Goal: Transaction & Acquisition: Book appointment/travel/reservation

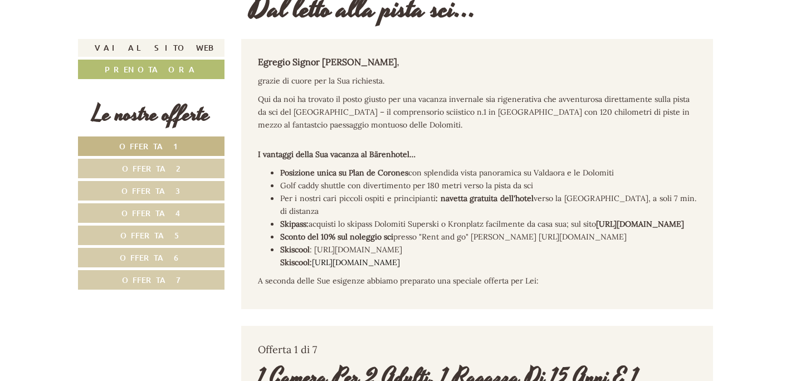
scroll to position [352, 0]
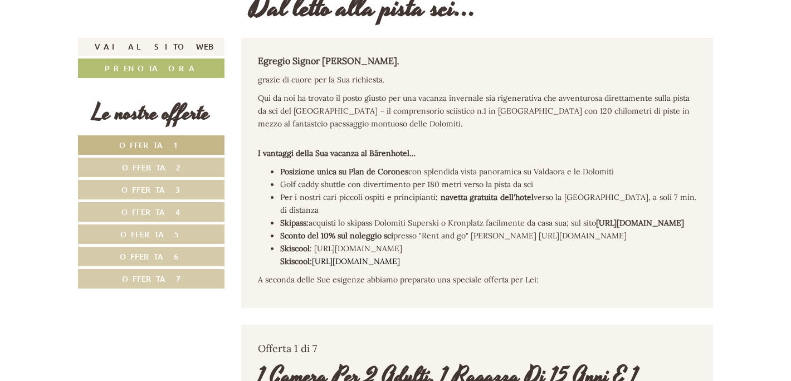
click at [158, 232] on span "Offerta 5" at bounding box center [150, 234] width 61 height 11
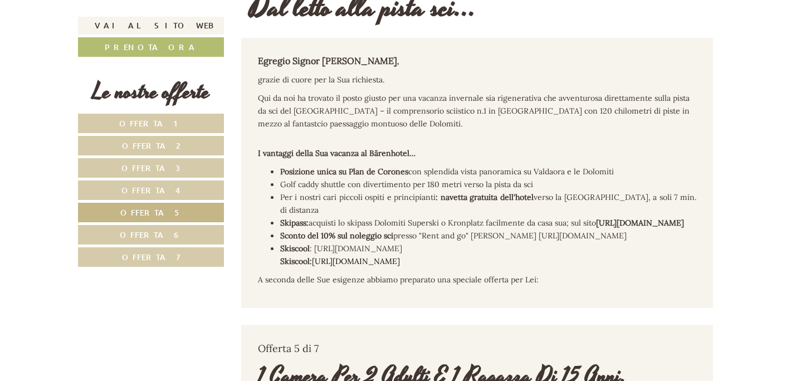
scroll to position [691, 0]
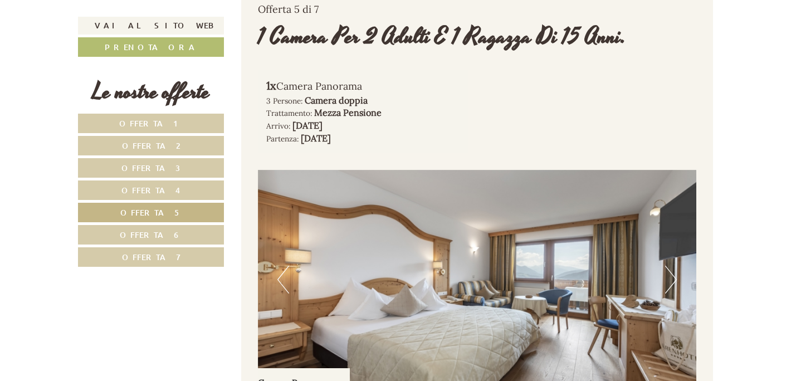
click at [163, 188] on span "Offerta 4" at bounding box center [150, 190] width 59 height 11
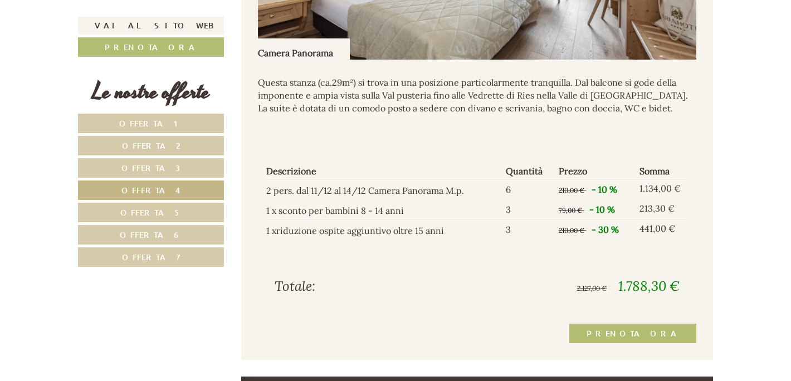
scroll to position [1101, 0]
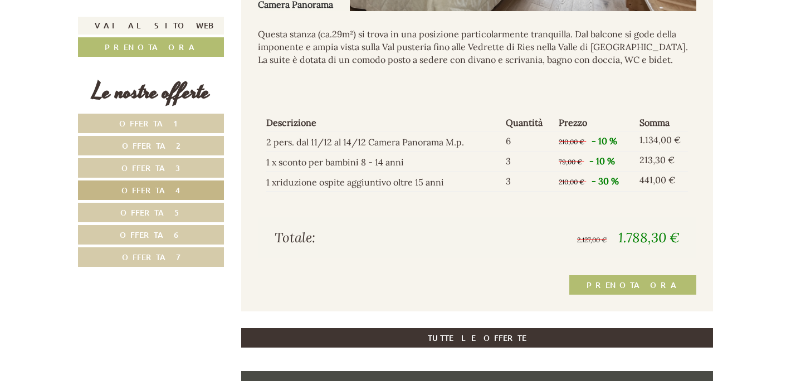
click at [172, 124] on span "Offerta 1" at bounding box center [151, 123] width 64 height 11
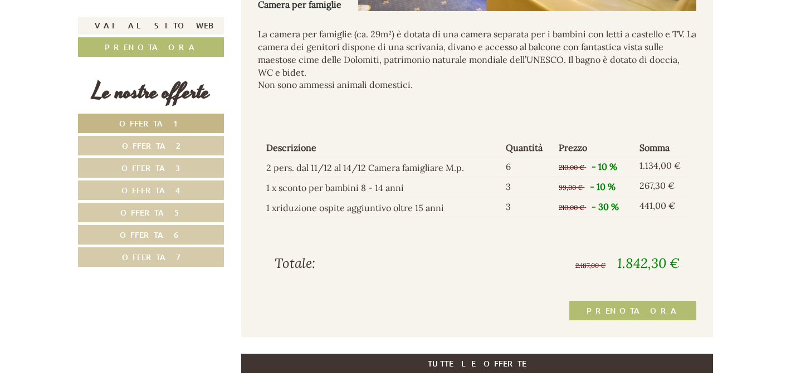
scroll to position [691, 0]
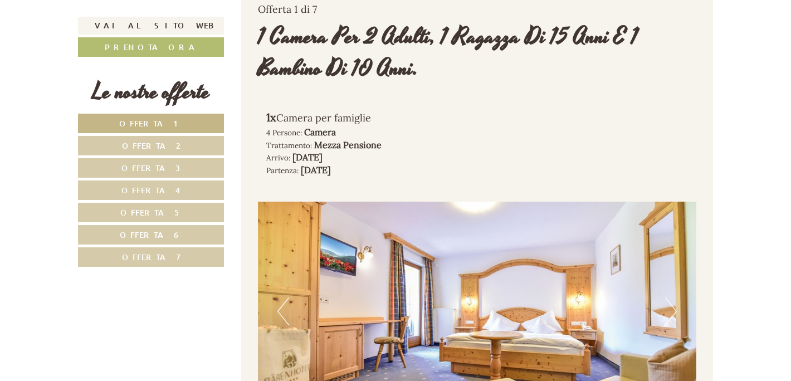
click at [159, 191] on span "Offerta 4" at bounding box center [150, 190] width 59 height 11
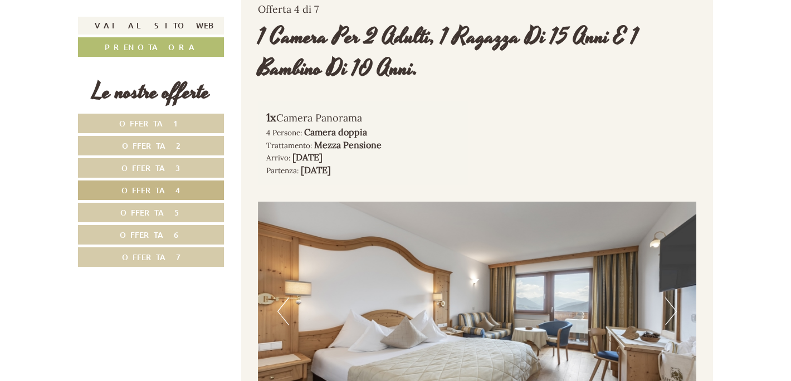
click at [159, 256] on span "Offerta 7" at bounding box center [151, 257] width 59 height 11
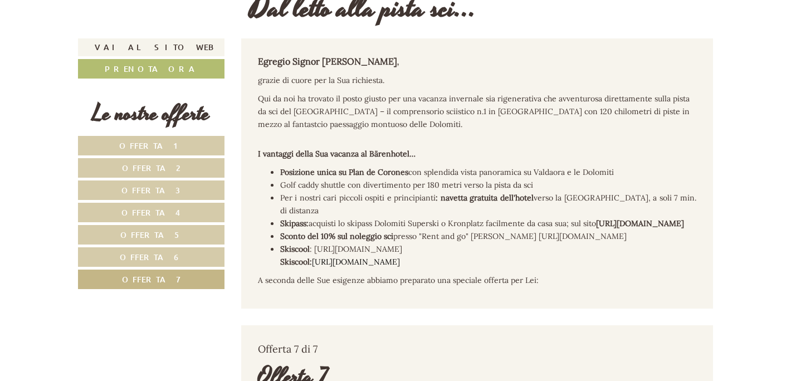
scroll to position [352, 0]
click at [164, 187] on span "Offerta 3" at bounding box center [150, 189] width 59 height 11
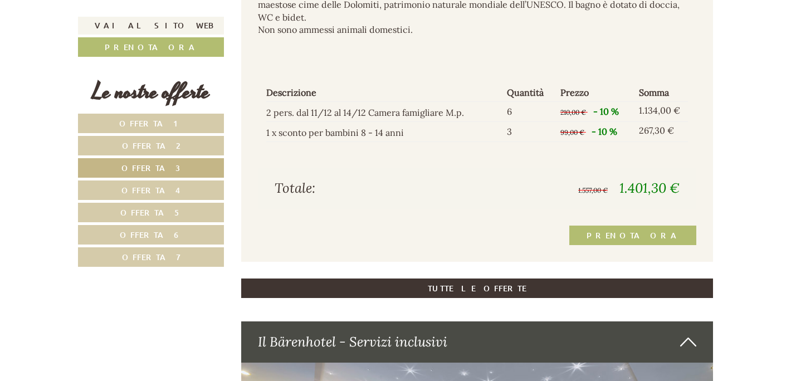
scroll to position [1160, 0]
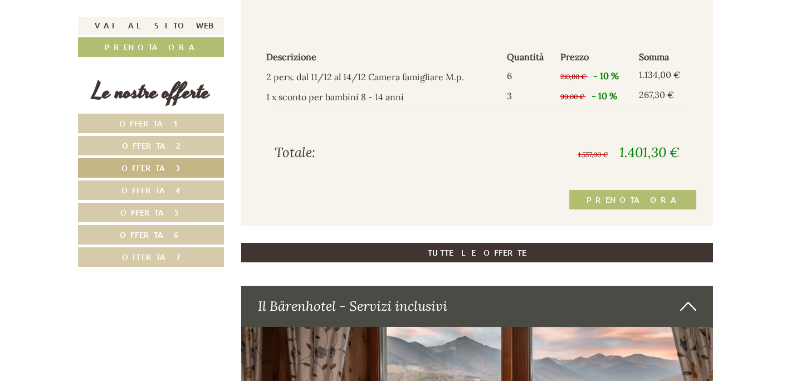
click at [163, 230] on span "Offerta 6" at bounding box center [151, 235] width 62 height 11
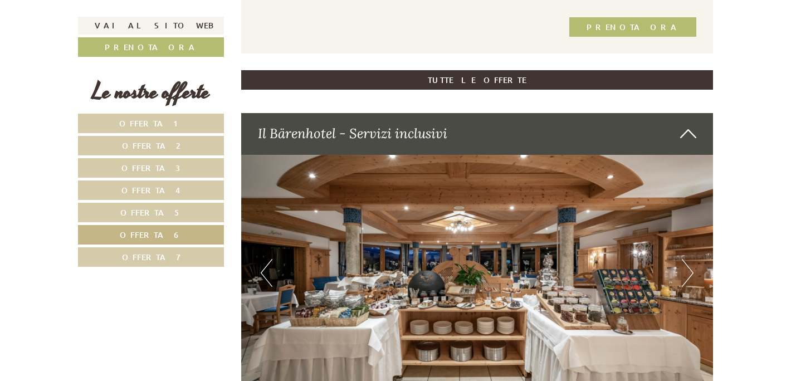
scroll to position [1318, 0]
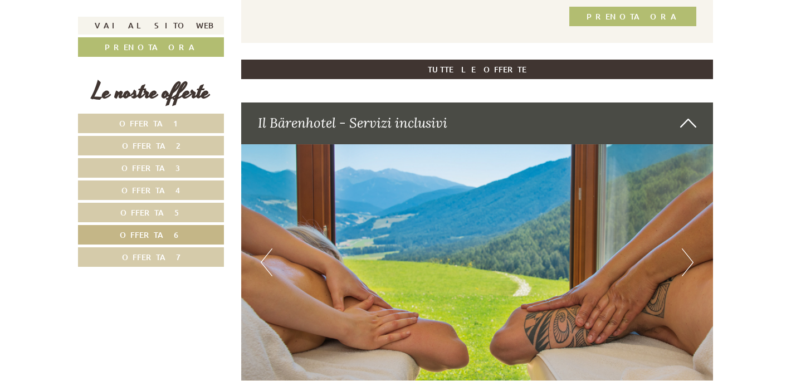
drag, startPoint x: 790, startPoint y: 84, endPoint x: 791, endPoint y: 109, distance: 25.1
drag, startPoint x: 791, startPoint y: 109, endPoint x: 785, endPoint y: 137, distance: 28.7
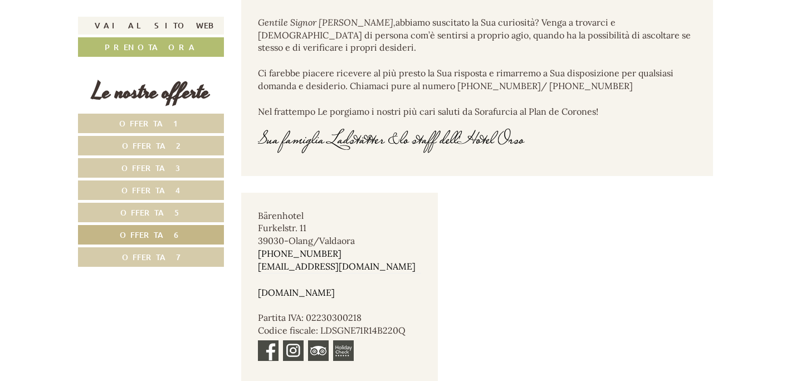
scroll to position [6390, 0]
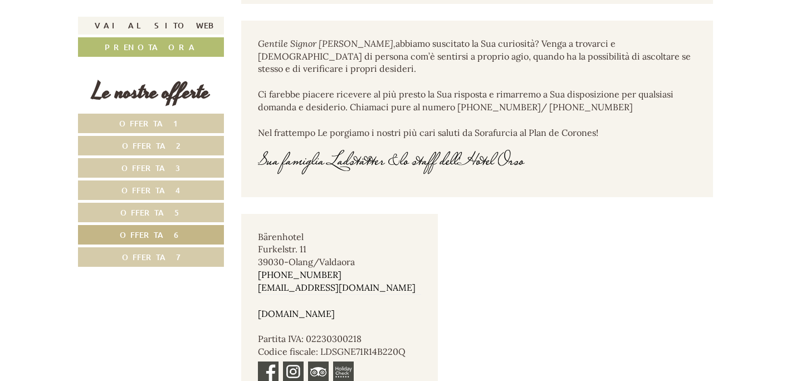
click at [164, 186] on span "Offerta 4" at bounding box center [150, 190] width 59 height 11
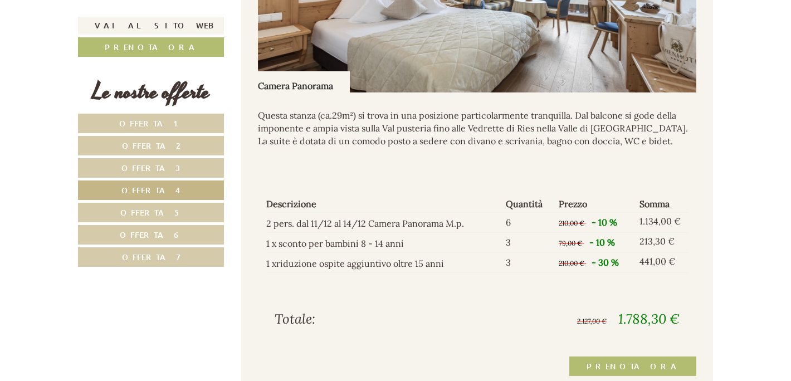
scroll to position [1043, 0]
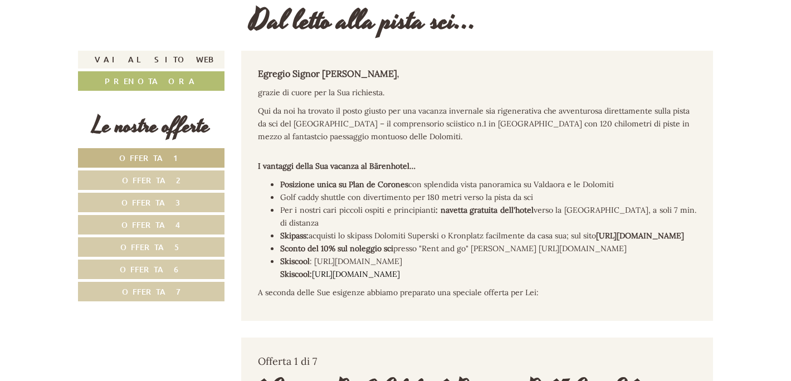
scroll to position [352, 0]
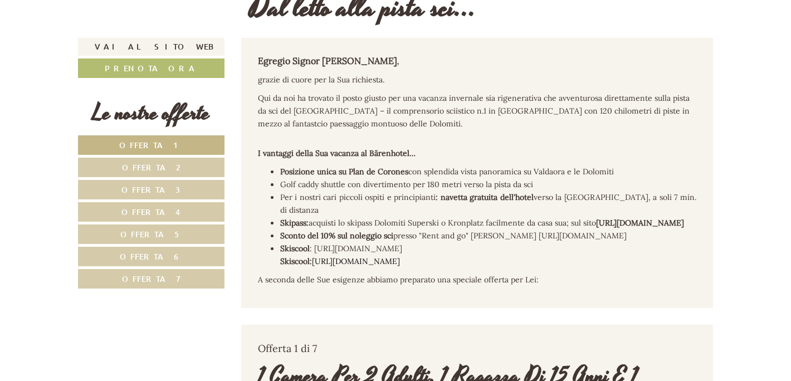
click at [170, 208] on span "Offerta 4" at bounding box center [150, 212] width 59 height 11
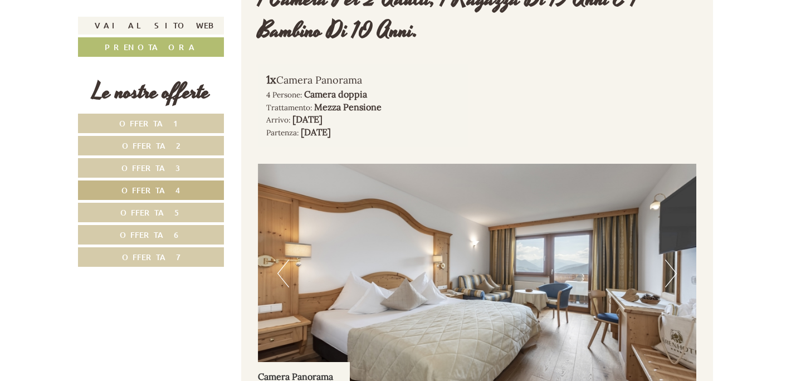
scroll to position [632, 0]
